Goal: Task Accomplishment & Management: Manage account settings

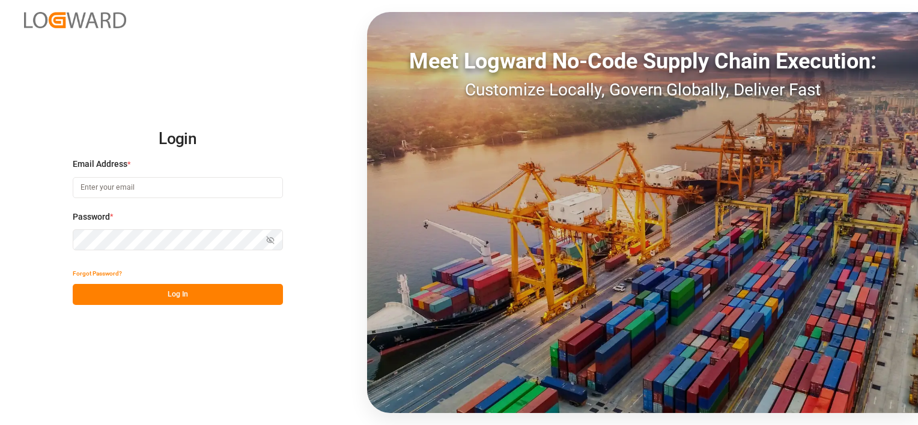
type input "[PERSON_NAME][EMAIL_ADDRESS][PERSON_NAME][DOMAIN_NAME]"
click at [98, 292] on button "Log In" at bounding box center [178, 294] width 210 height 21
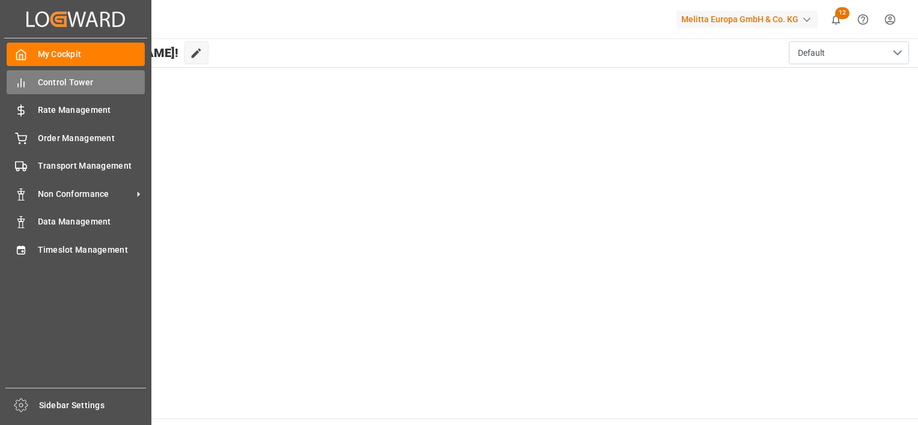
click at [28, 77] on div "Control Tower Control Tower" at bounding box center [76, 81] width 138 height 23
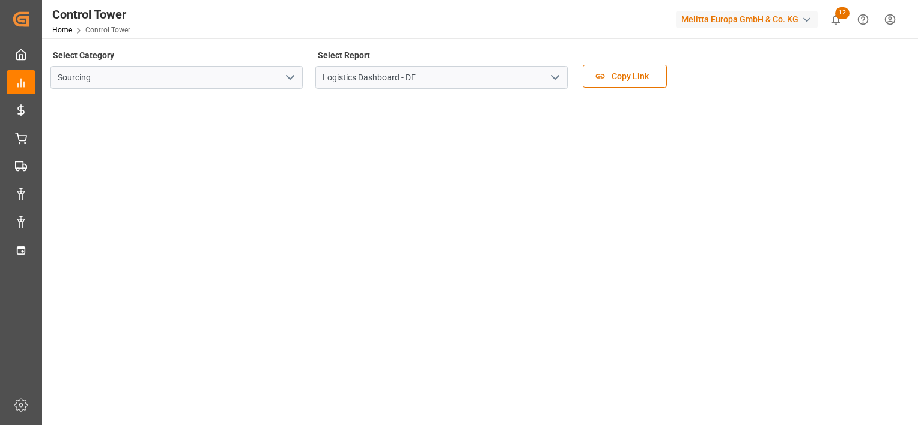
scroll to position [214, 0]
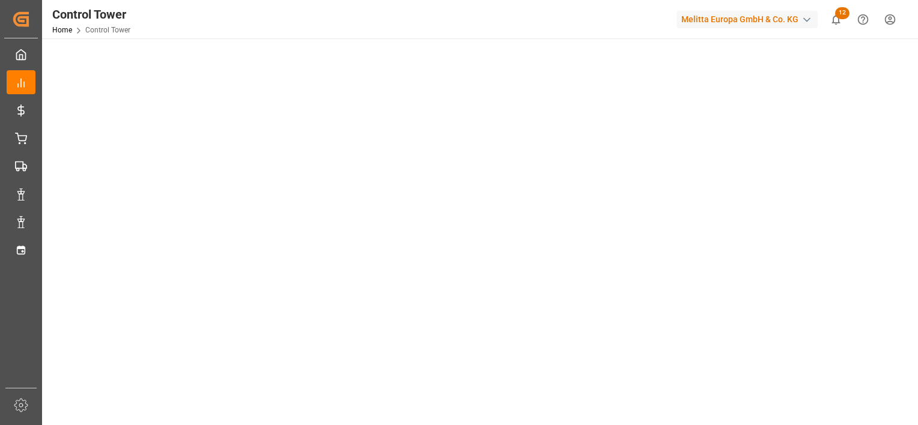
click at [580, 149] on div "Control Tower Home Control Tower Melitta Europa GmbH & Co. KG 12 Notifications …" at bounding box center [478, 212] width 873 height 425
click at [175, 12] on div "Control Tower Home Control Tower Melitta Europa GmbH & Co. KG 12 Notifications …" at bounding box center [476, 19] width 884 height 38
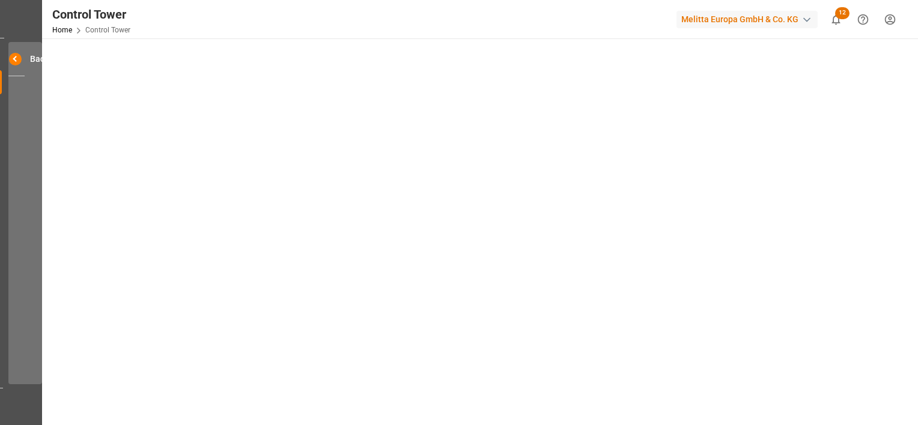
scroll to position [0, 5]
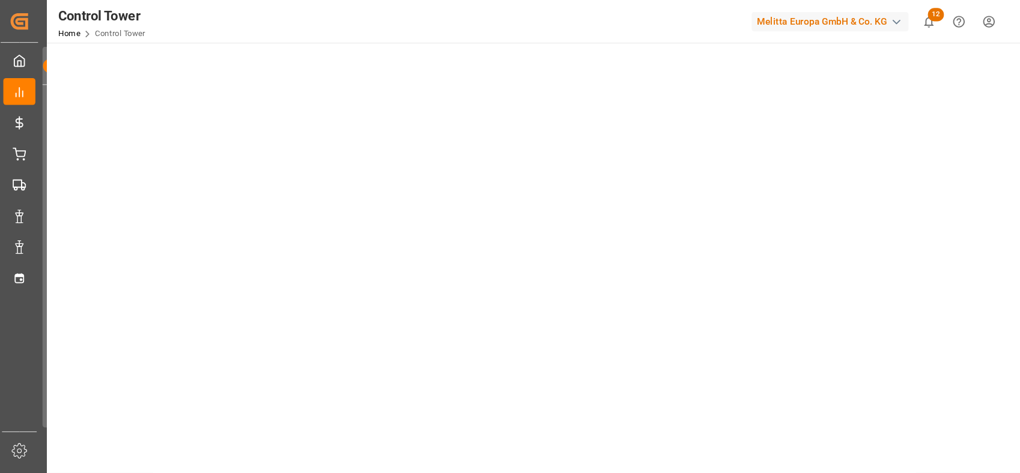
scroll to position [97, 0]
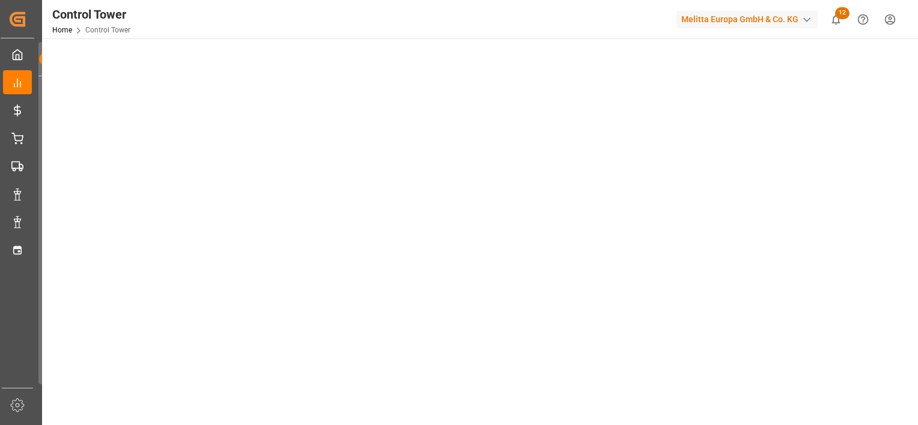
click at [917, 35] on html "Created by potrace 1.15, written by [PERSON_NAME] [DATE]-[DATE] Created by potr…" at bounding box center [459, 212] width 918 height 425
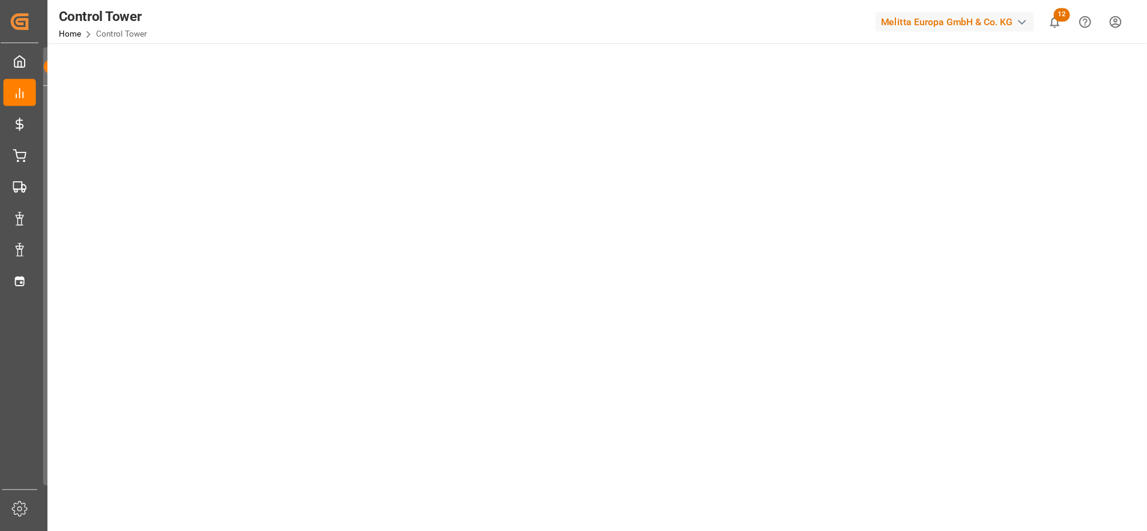
scroll to position [98, 0]
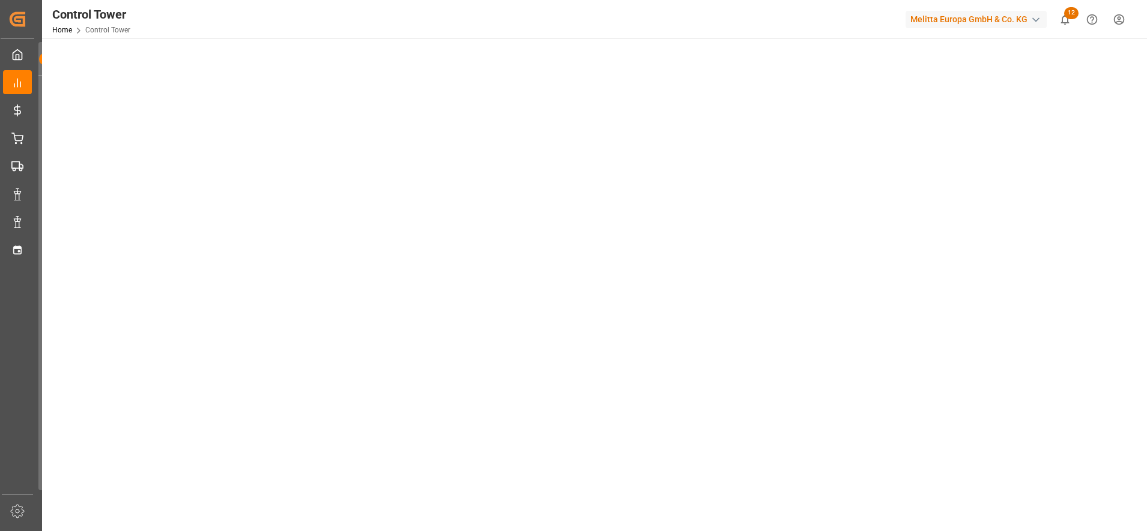
click at [917, 268] on tableau-viz at bounding box center [593, 467] width 1083 height 932
click at [917, 267] on tableau-viz at bounding box center [593, 467] width 1083 height 932
click at [917, 268] on tableau-viz at bounding box center [593, 467] width 1083 height 932
click at [917, 269] on tableau-viz at bounding box center [593, 467] width 1083 height 932
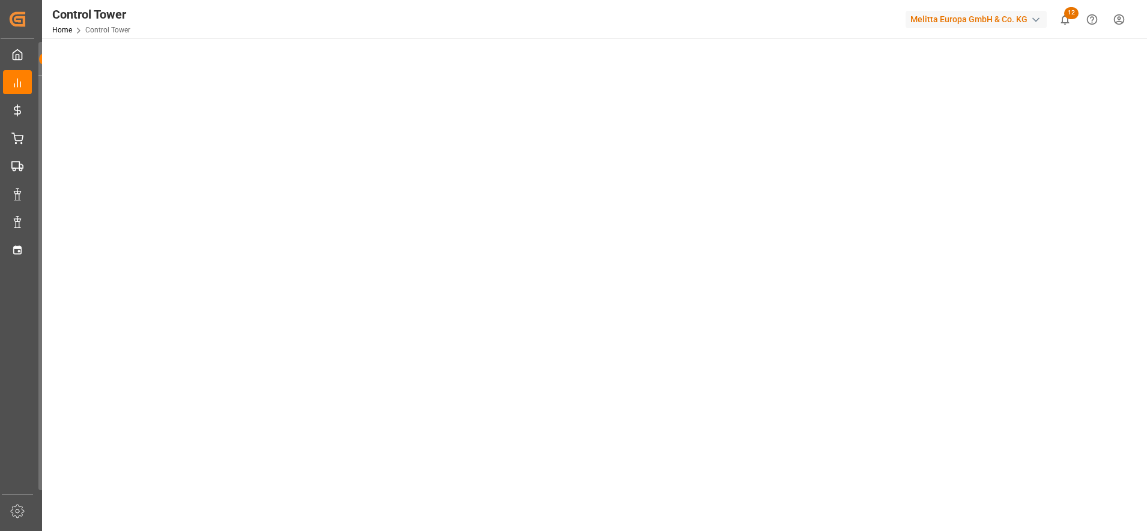
click at [917, 110] on tableau-viz at bounding box center [593, 467] width 1083 height 932
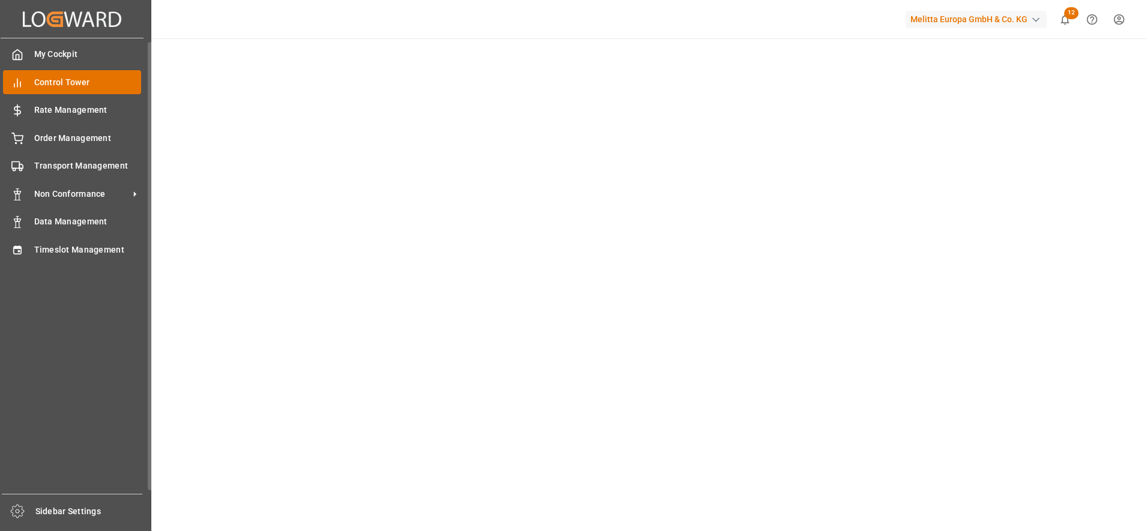
drag, startPoint x: 49, startPoint y: 44, endPoint x: 47, endPoint y: 79, distance: 34.9
click at [40, 100] on div "Created by potrace 1.15, written by [PERSON_NAME] [DATE]-[DATE] Created by potr…" at bounding box center [573, 265] width 1147 height 531
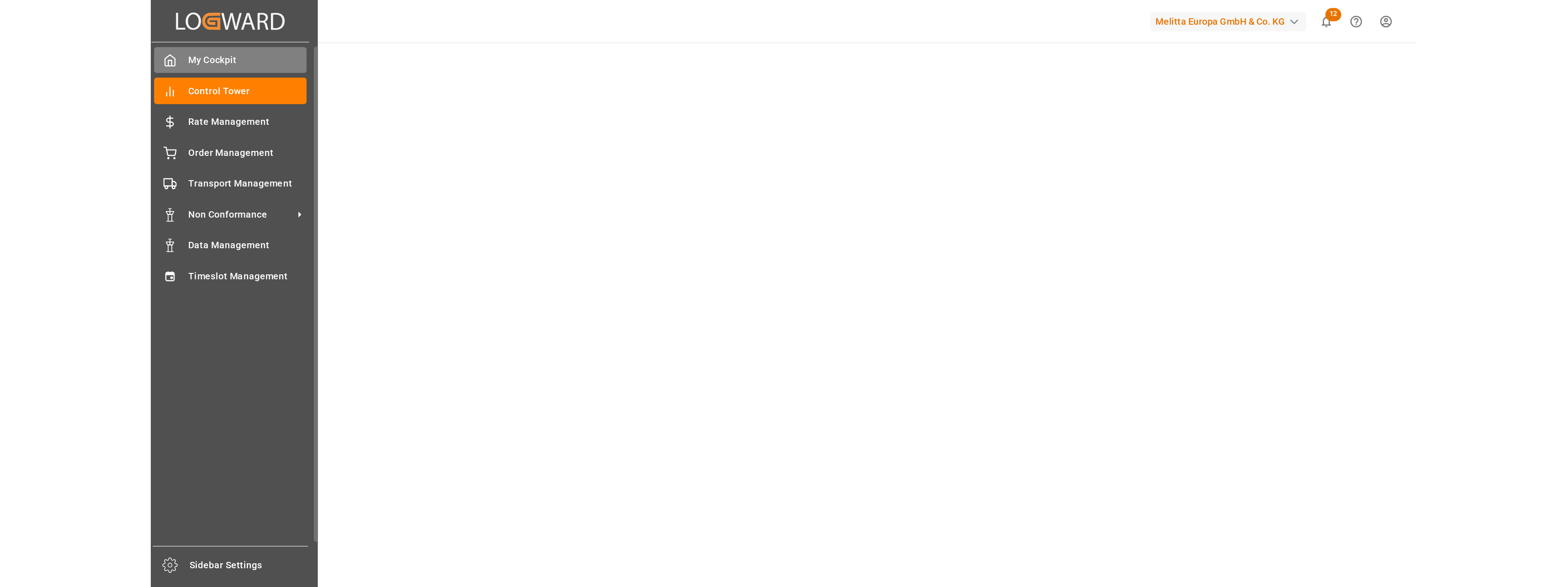
scroll to position [0, 0]
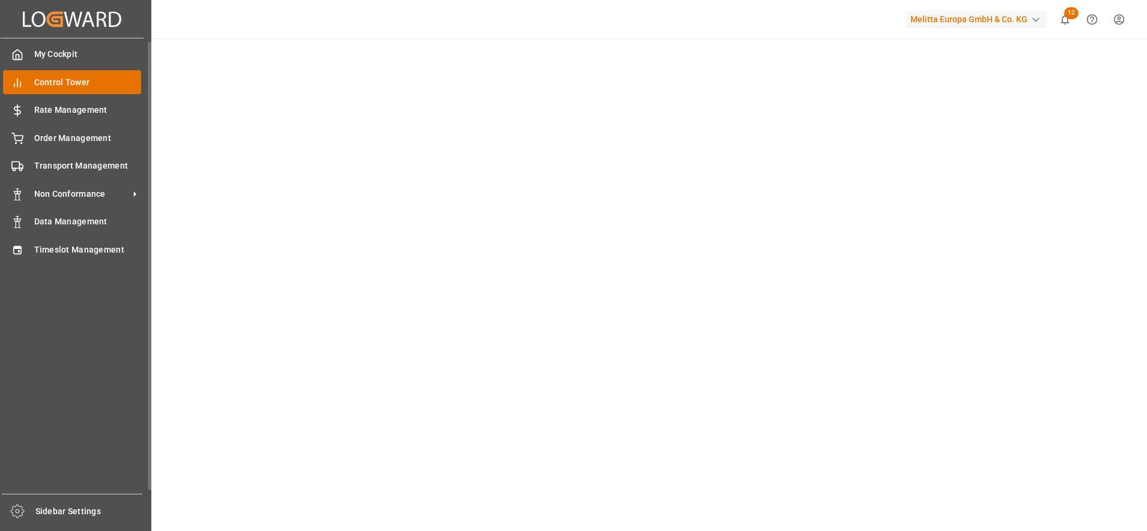
click at [83, 77] on span "Control Tower" at bounding box center [87, 82] width 107 height 13
click at [85, 77] on span "Control Tower" at bounding box center [87, 82] width 107 height 13
click at [77, 46] on div "My Cockpit My Cockpit" at bounding box center [72, 54] width 138 height 23
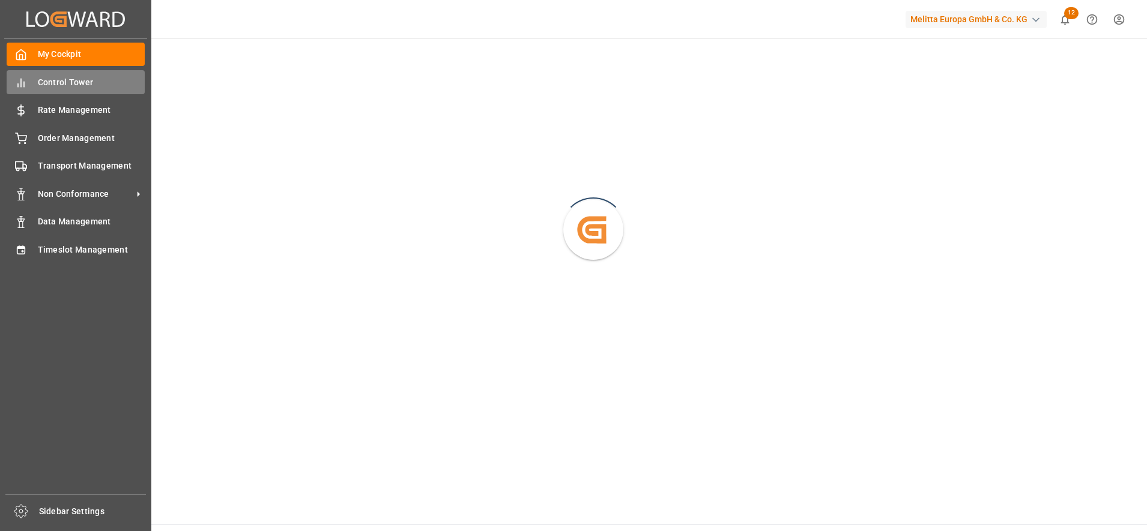
click at [47, 86] on span "Control Tower" at bounding box center [91, 82] width 107 height 13
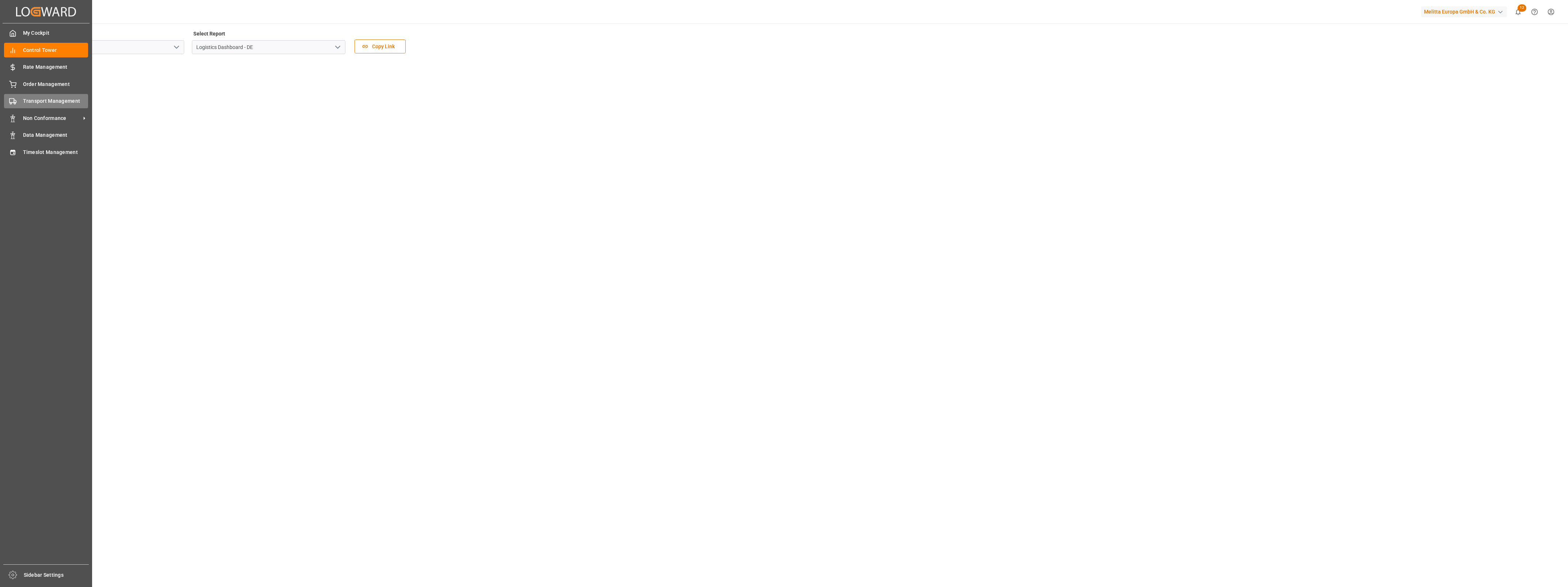
click at [44, 103] on span "Transport Management" at bounding box center [55, 101] width 65 height 8
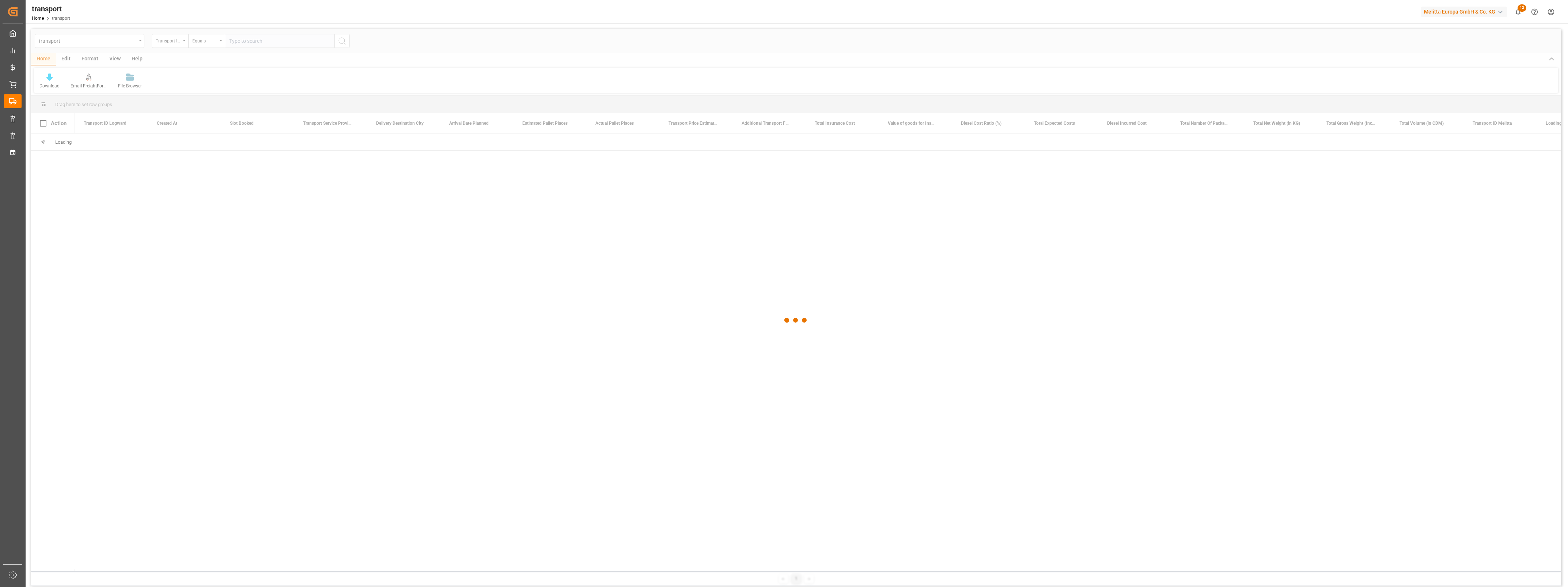
click at [128, 41] on div at bounding box center [796, 320] width 1530 height 583
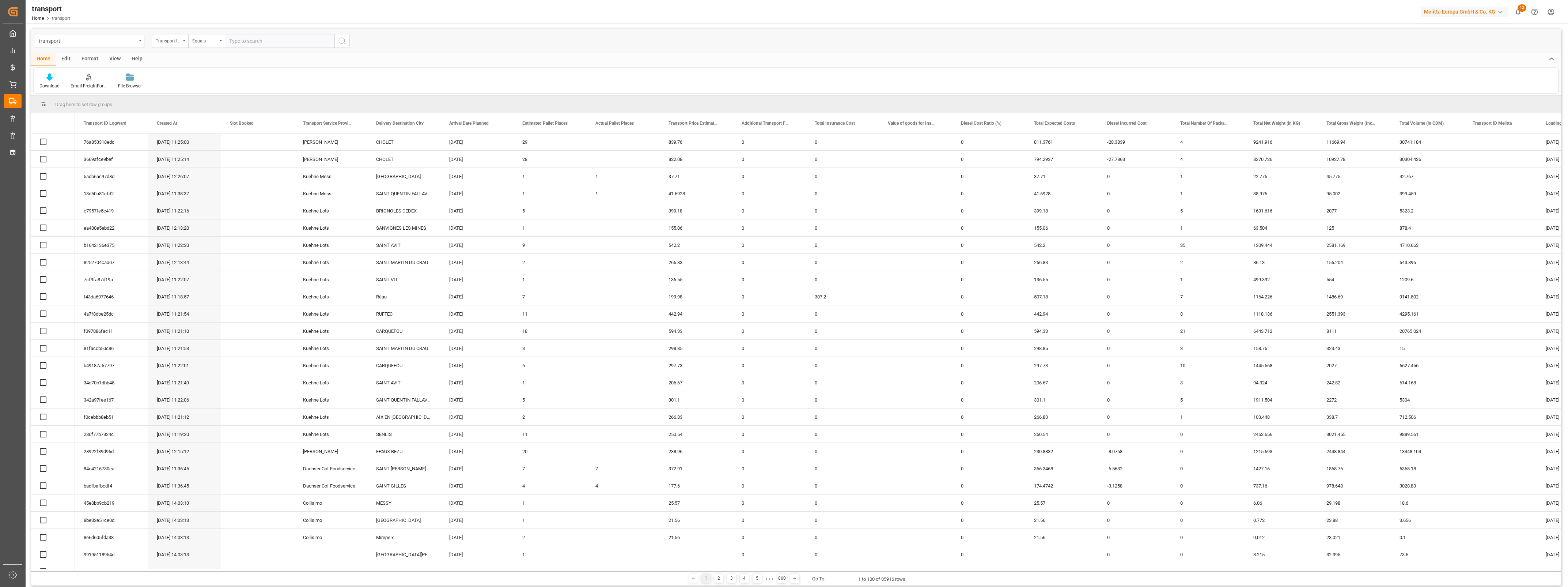
click at [138, 42] on div "transport" at bounding box center [89, 41] width 110 height 14
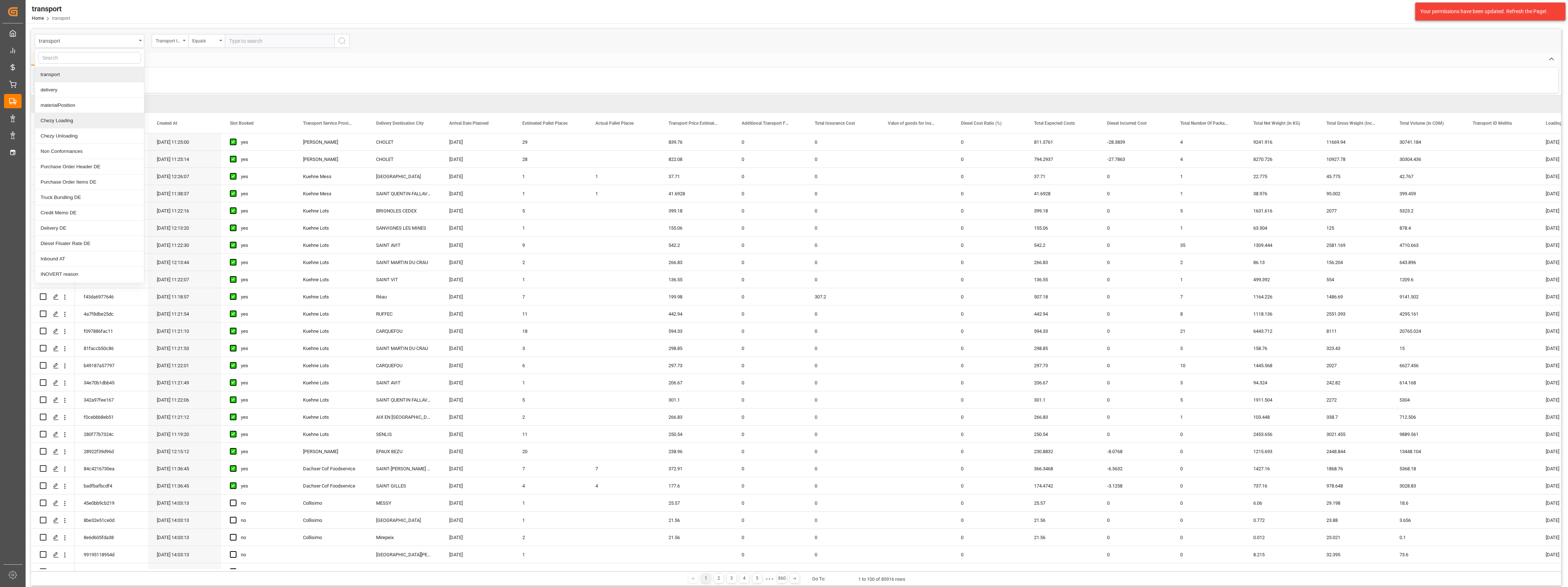
click at [86, 57] on input "text" at bounding box center [89, 57] width 103 height 12
type input "deliv"
click at [90, 92] on div "Delivery DE" at bounding box center [89, 90] width 109 height 15
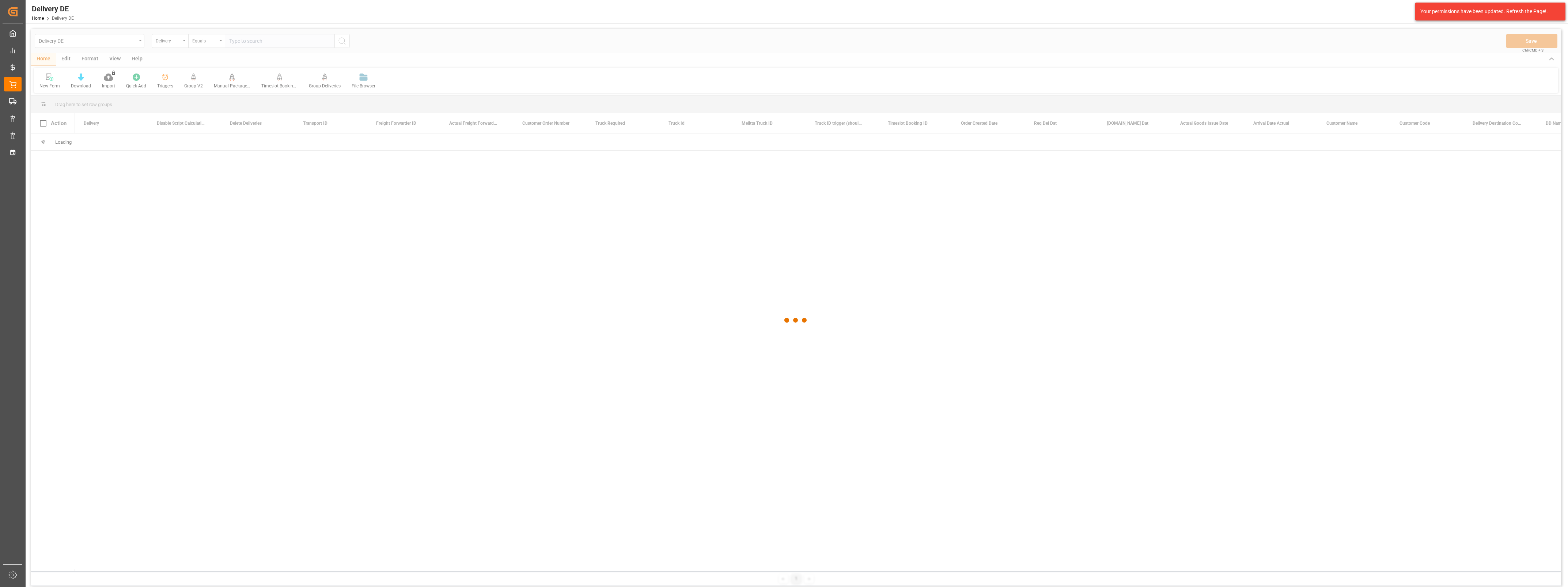
click at [259, 43] on div at bounding box center [796, 320] width 1530 height 583
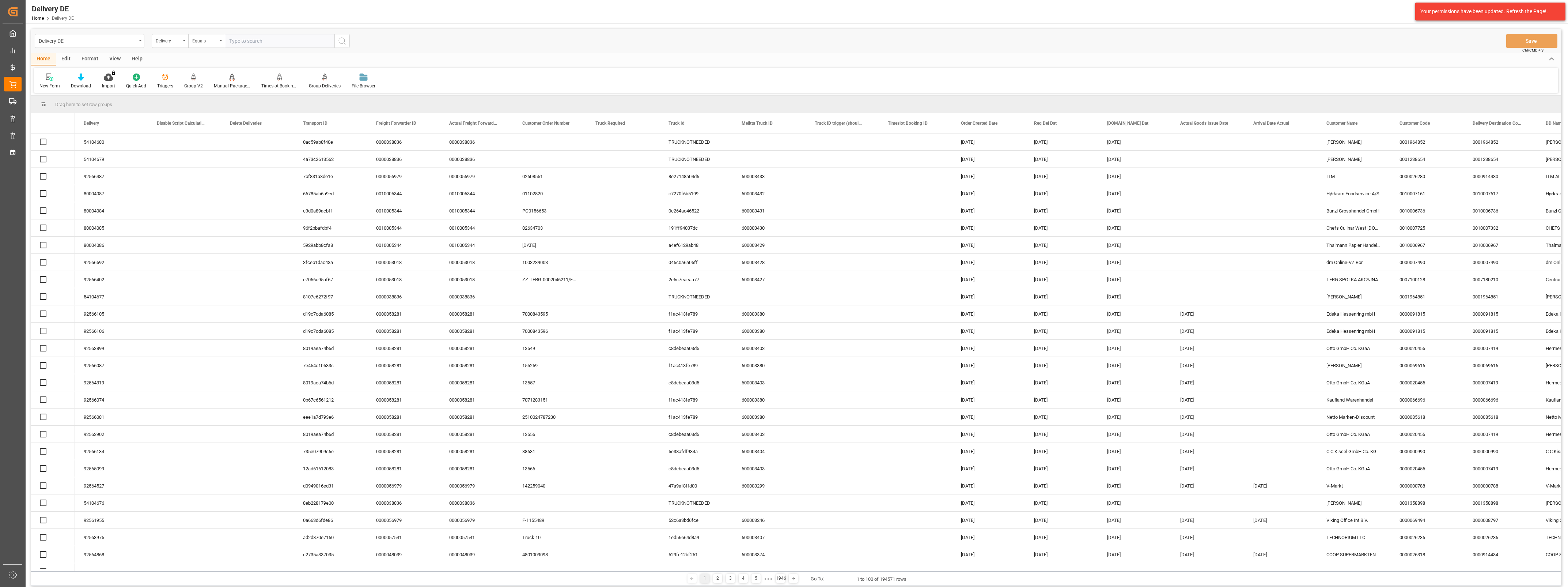
click at [262, 42] on input "text" at bounding box center [279, 41] width 110 height 14
paste input "92535255"
type input "92535255"
click at [340, 39] on icon "search button" at bounding box center [342, 41] width 9 height 9
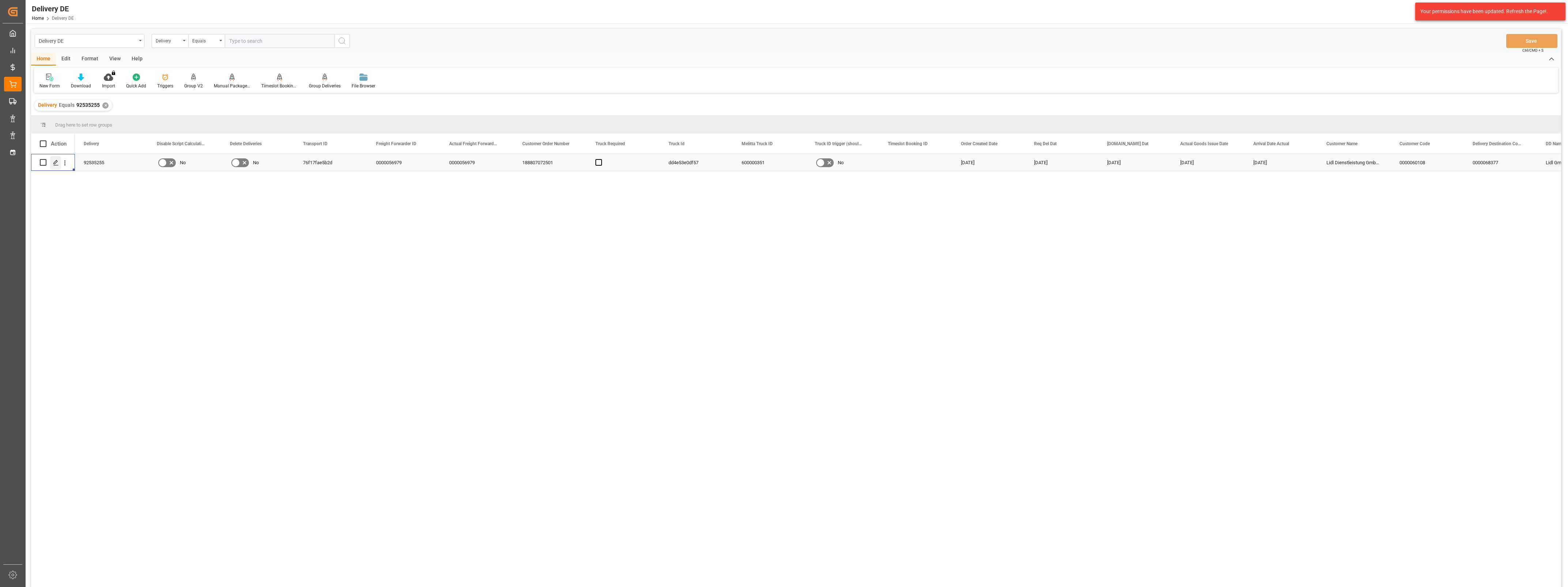
click at [56, 163] on icon "Press SPACE to select this row." at bounding box center [56, 163] width 6 height 6
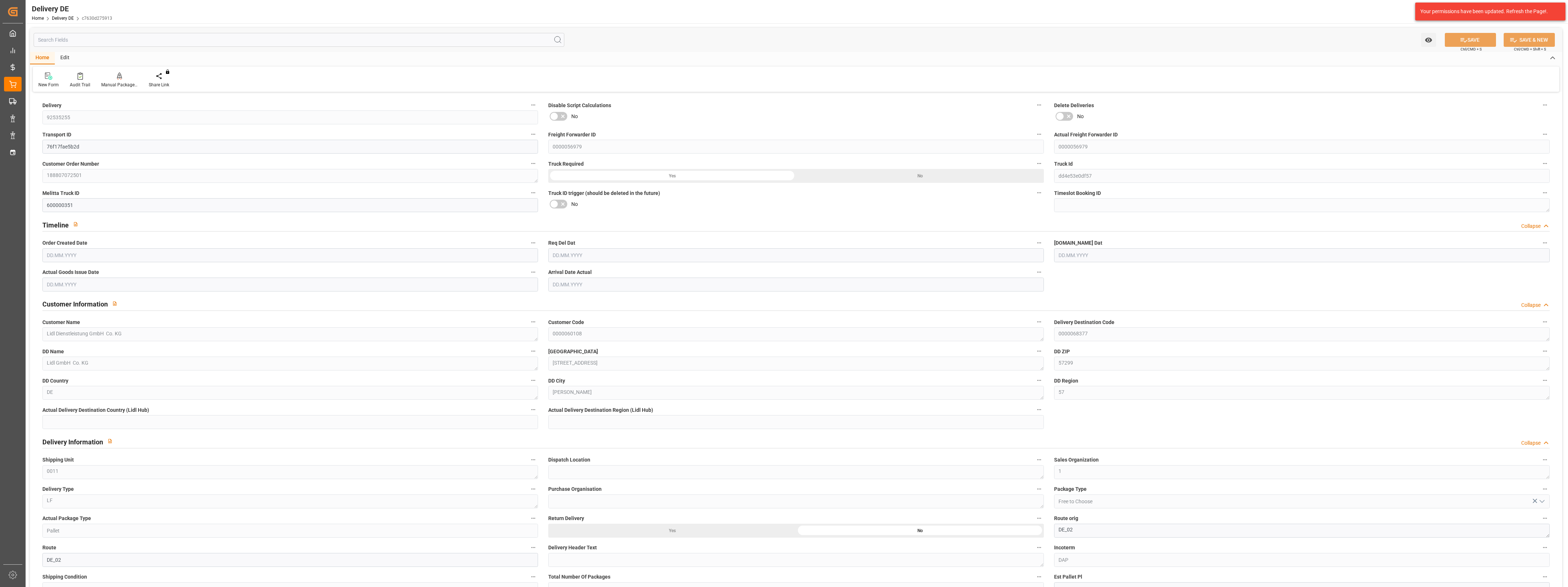
type input "3"
type input "2.75"
type input "715.392"
type input "963"
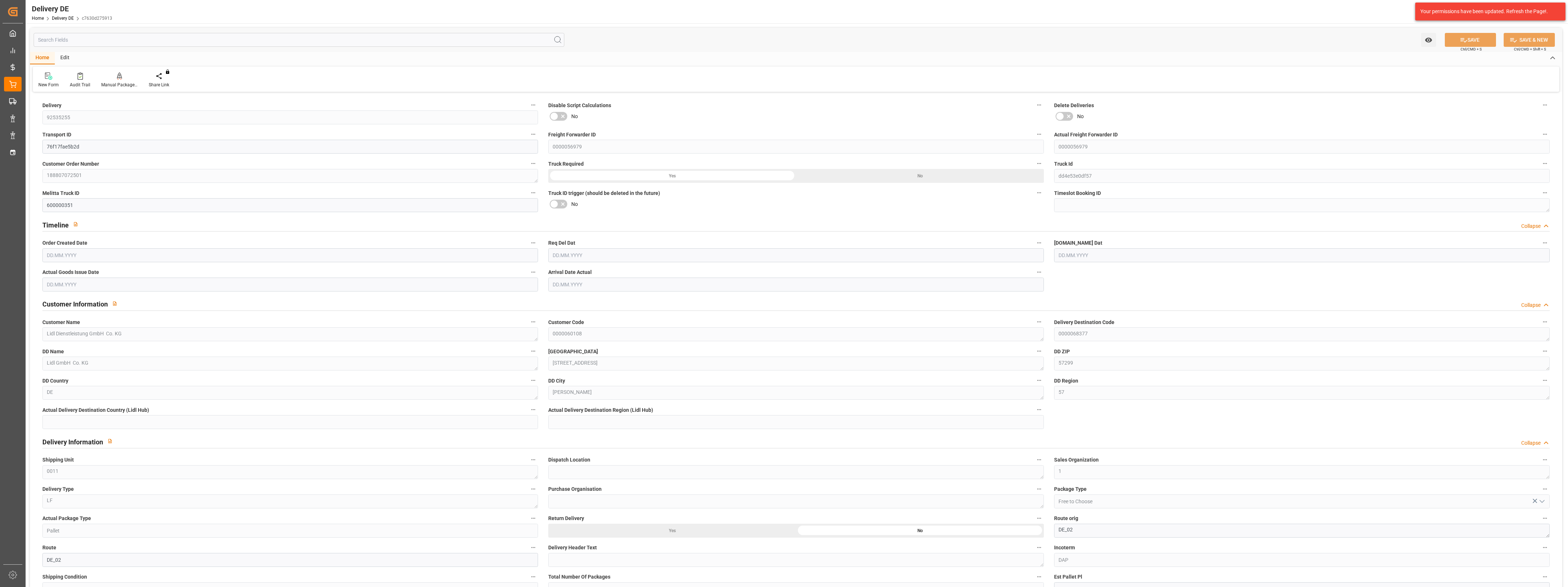
type input "5501.52"
type input "[DATE]"
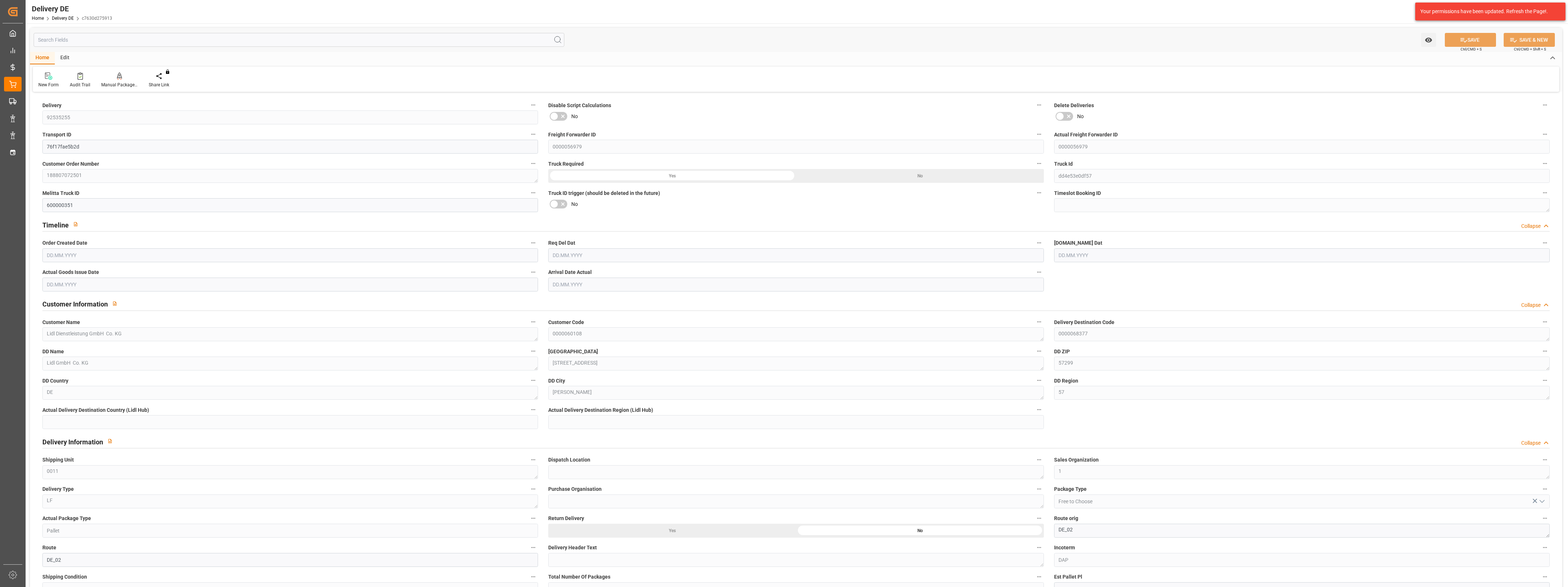
type input "[DATE]"
